Goal: Find specific page/section: Find specific page/section

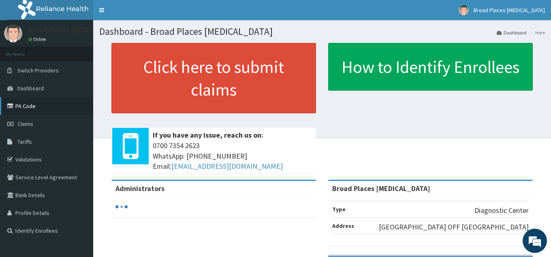
click at [32, 101] on link "PA Code" at bounding box center [46, 106] width 93 height 18
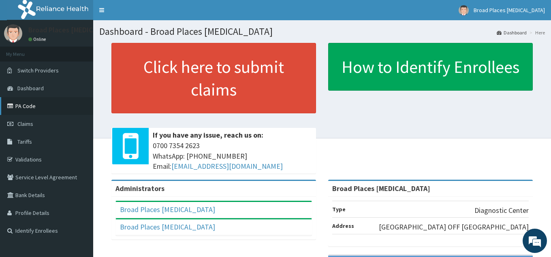
click at [39, 107] on link "PA Code" at bounding box center [46, 106] width 93 height 18
click at [35, 104] on link "PA Code" at bounding box center [46, 106] width 93 height 18
click at [28, 104] on link "PA Code" at bounding box center [46, 106] width 93 height 18
